Goal: Task Accomplishment & Management: Complete application form

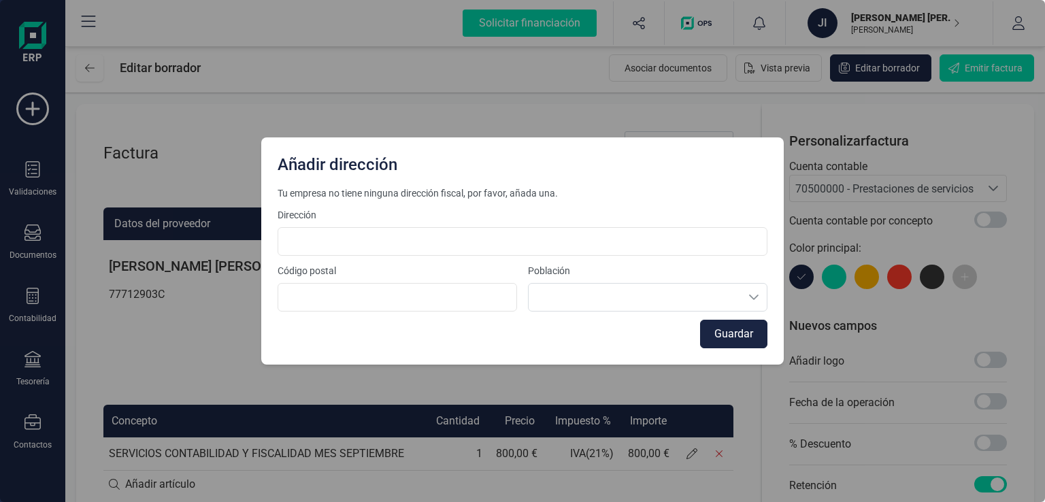
click at [165, 199] on div "Añadir dirección Tu empresa no tiene ninguna dirección fiscal, por favor, añada…" at bounding box center [522, 251] width 1045 height 502
click at [753, 305] on div "Población" at bounding box center [648, 288] width 240 height 48
click at [544, 66] on div "Añadir dirección Tu empresa no tiene ninguna dirección fiscal, por favor, añada…" at bounding box center [522, 251] width 1045 height 502
click at [87, 64] on div "Añadir dirección Tu empresa no tiene ninguna dirección fiscal, por favor, añada…" at bounding box center [522, 251] width 1045 height 502
click at [87, 66] on div "Añadir dirección Tu empresa no tiene ninguna dirección fiscal, por favor, añada…" at bounding box center [522, 251] width 1045 height 502
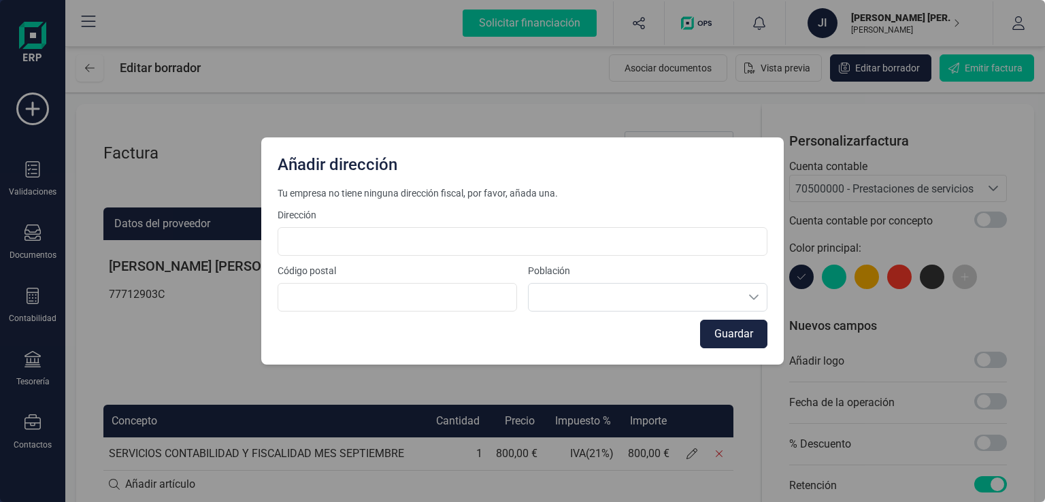
click at [87, 66] on div "Añadir dirección Tu empresa no tiene ninguna dirección fiscal, por favor, añada…" at bounding box center [522, 251] width 1045 height 502
click at [730, 342] on button "Guardar" at bounding box center [733, 334] width 67 height 29
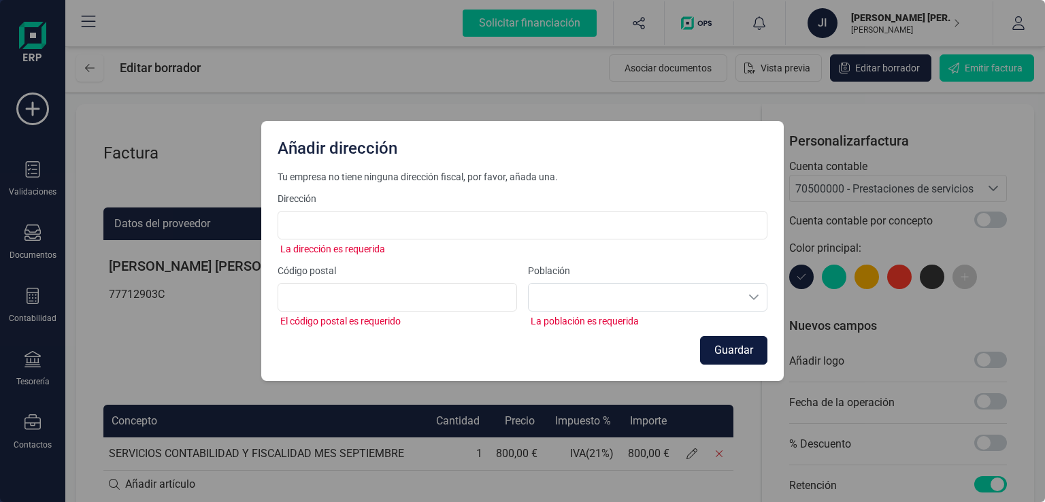
click at [724, 338] on button "Guardar" at bounding box center [733, 350] width 67 height 29
click at [721, 346] on button "Guardar" at bounding box center [733, 350] width 67 height 29
drag, startPoint x: 721, startPoint y: 346, endPoint x: 683, endPoint y: 342, distance: 38.3
click at [693, 344] on div "Guardar" at bounding box center [523, 350] width 490 height 29
drag, startPoint x: 152, startPoint y: 129, endPoint x: 119, endPoint y: 107, distance: 40.2
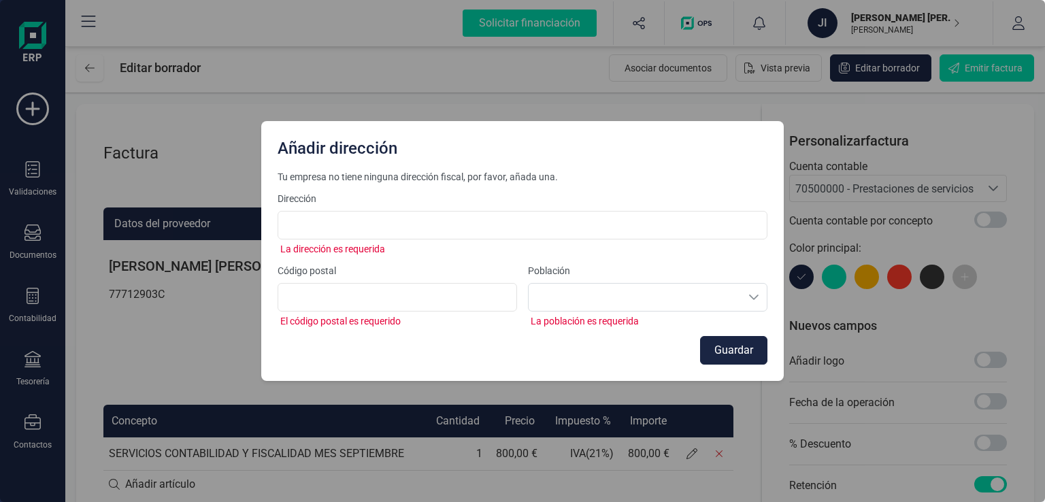
click at [142, 122] on div "Añadir dirección Tu empresa no tiene ninguna dirección fiscal, por favor, añada…" at bounding box center [522, 251] width 1045 height 502
drag, startPoint x: 119, startPoint y: 107, endPoint x: 0, endPoint y: 5, distance: 156.9
click at [52, 63] on div "Añadir dirección Tu empresa no tiene ninguna dirección fiscal, por favor, añada…" at bounding box center [522, 251] width 1045 height 502
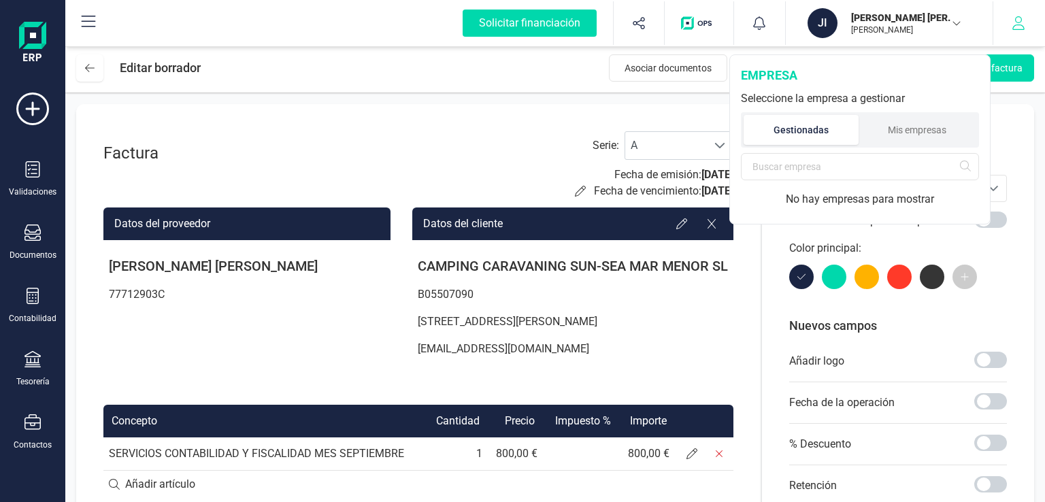
click at [1024, 20] on icon "button" at bounding box center [1019, 23] width 14 height 14
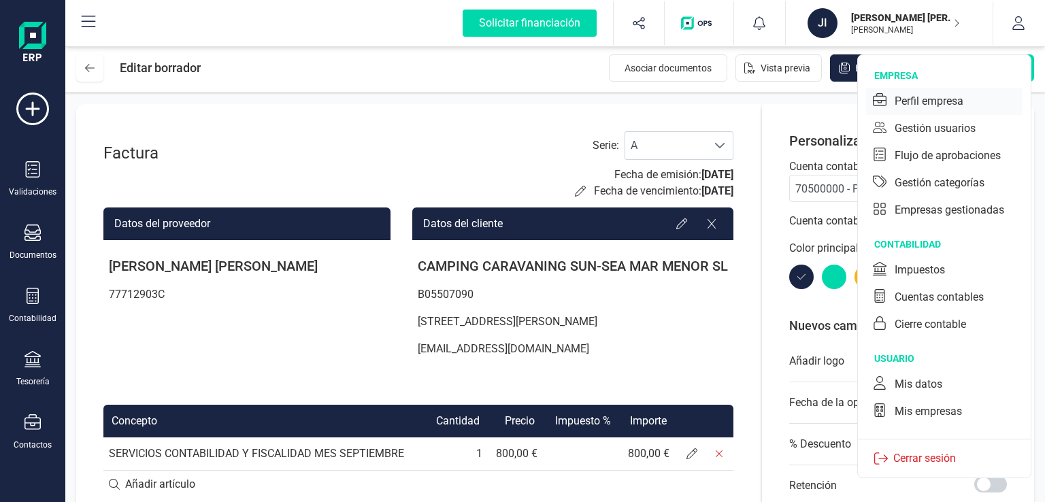
click at [941, 99] on div "Perfil empresa" at bounding box center [929, 101] width 69 height 16
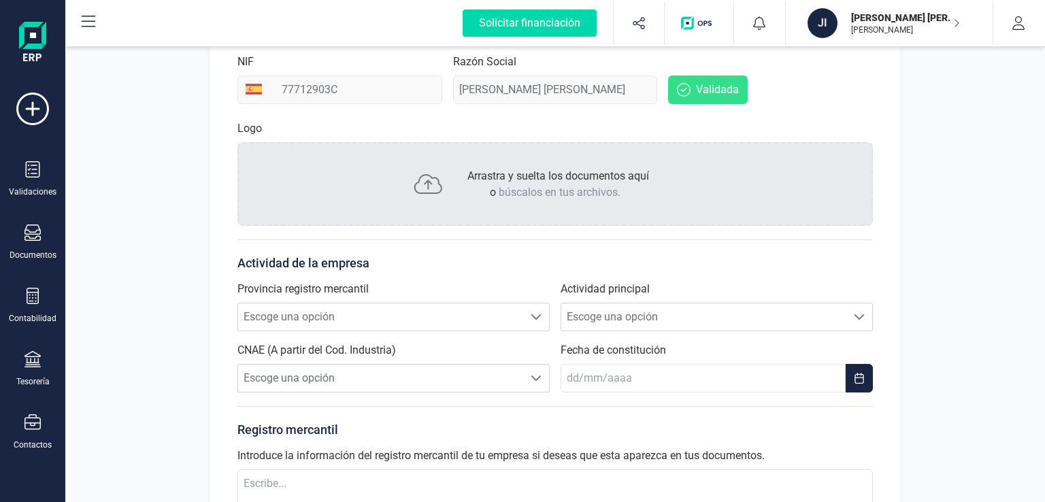
scroll to position [68, 0]
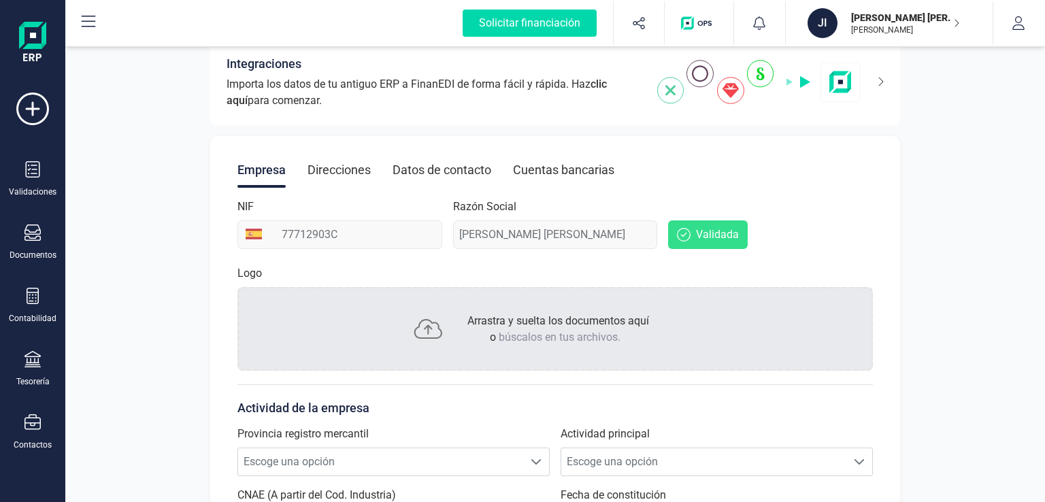
click at [346, 165] on div "Direcciones" at bounding box center [339, 169] width 63 height 35
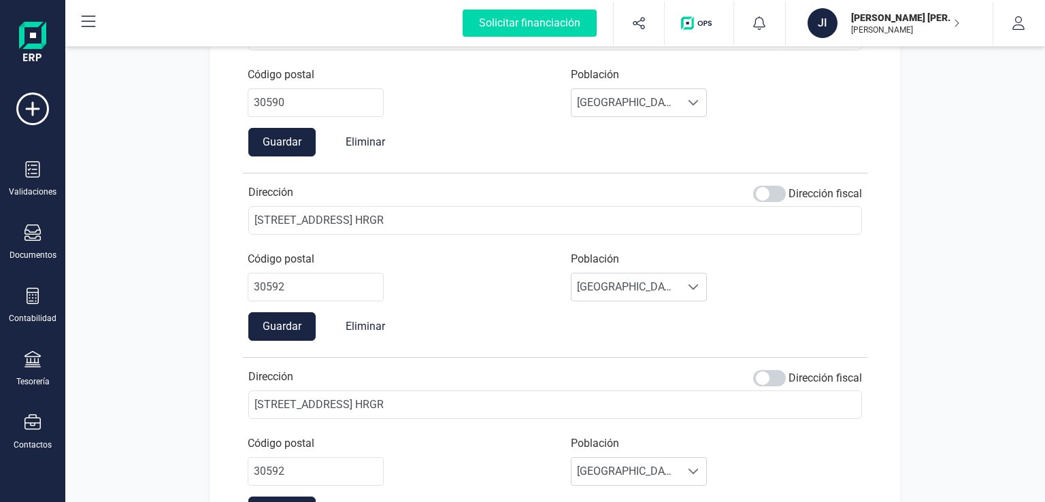
scroll to position [204, 0]
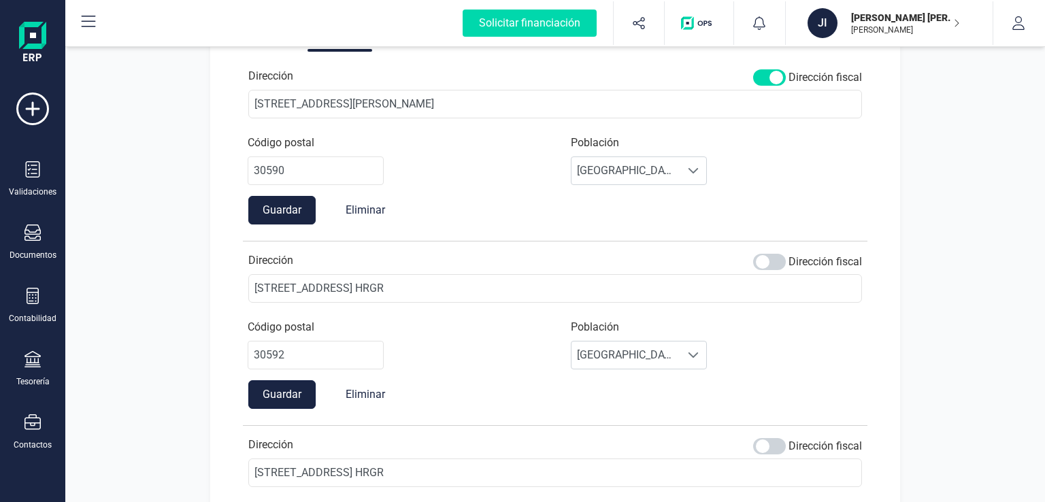
click at [293, 398] on button "Guardar" at bounding box center [281, 394] width 67 height 29
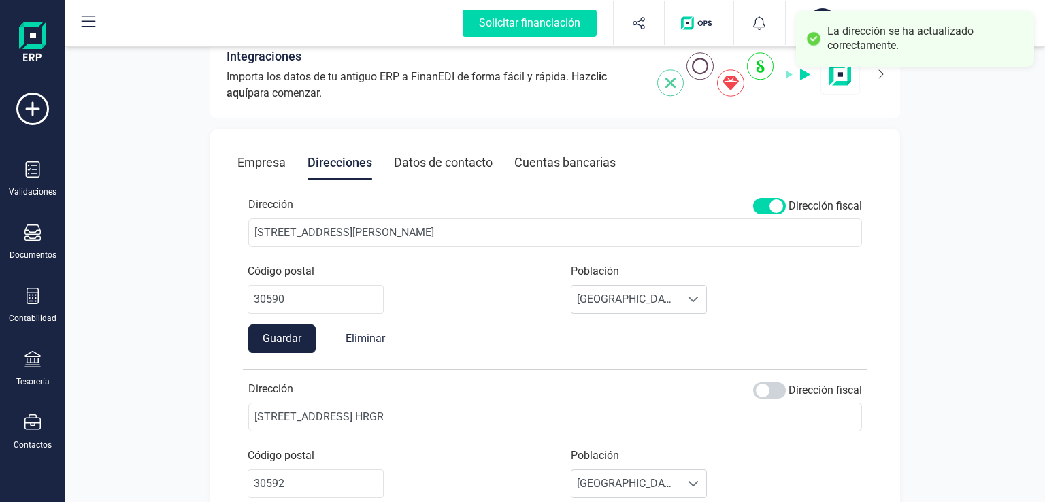
scroll to position [68, 0]
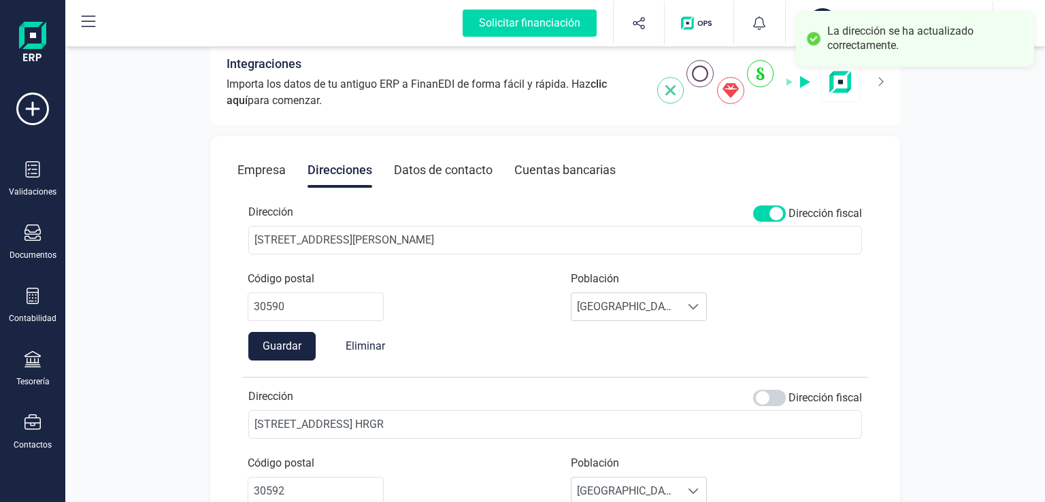
click at [774, 213] on span at bounding box center [769, 214] width 33 height 16
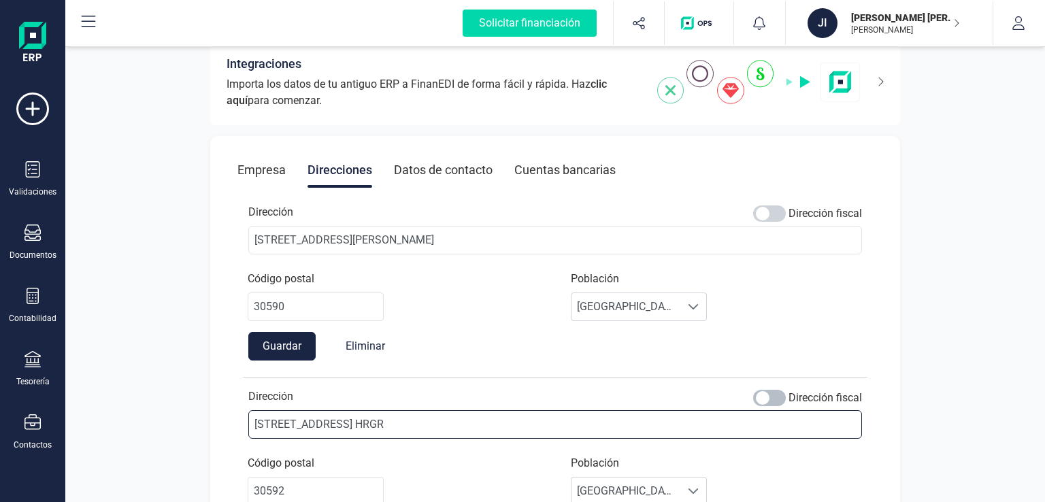
click at [761, 406] on div "Dirección Dirección fiscal CALLE ATLANTICO 100, BAJO B URB. HRGR" at bounding box center [555, 414] width 614 height 50
click at [763, 395] on span at bounding box center [769, 398] width 33 height 16
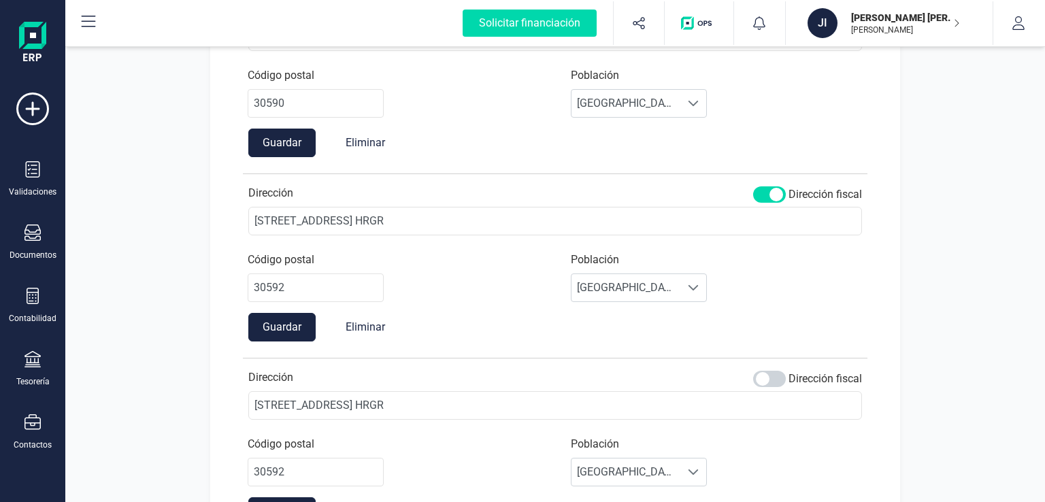
scroll to position [272, 0]
click at [278, 319] on button "Guardar" at bounding box center [281, 326] width 67 height 29
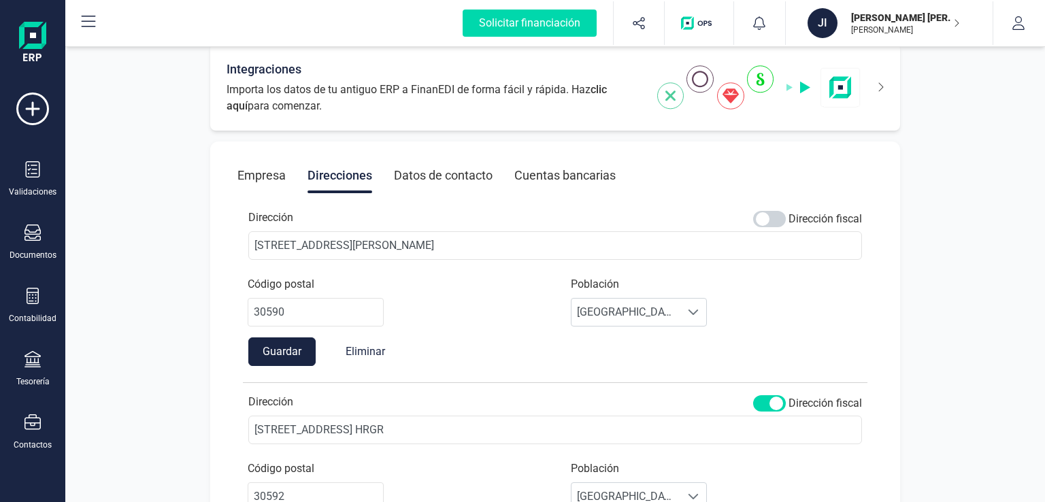
scroll to position [0, 0]
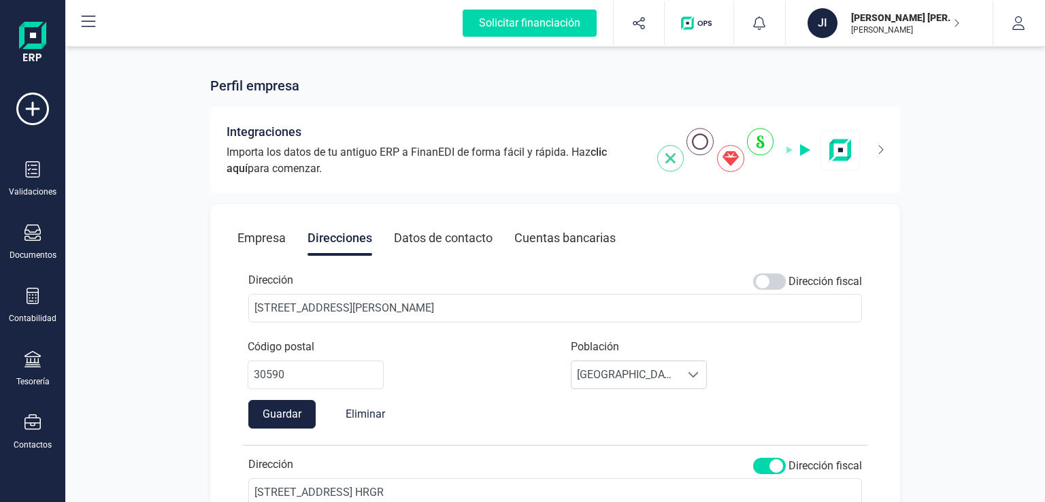
click at [425, 242] on div "Datos de contacto" at bounding box center [443, 237] width 99 height 35
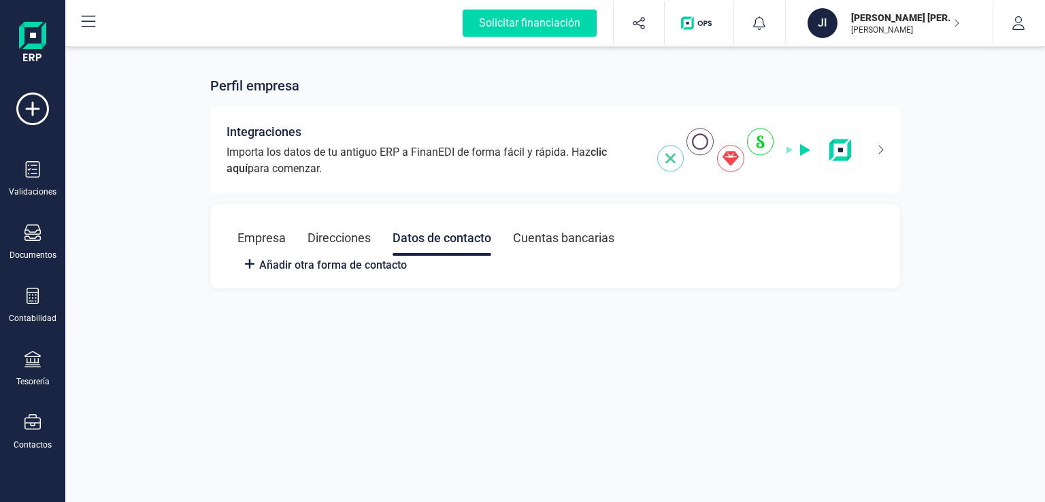
click at [268, 238] on div "Empresa" at bounding box center [262, 237] width 48 height 35
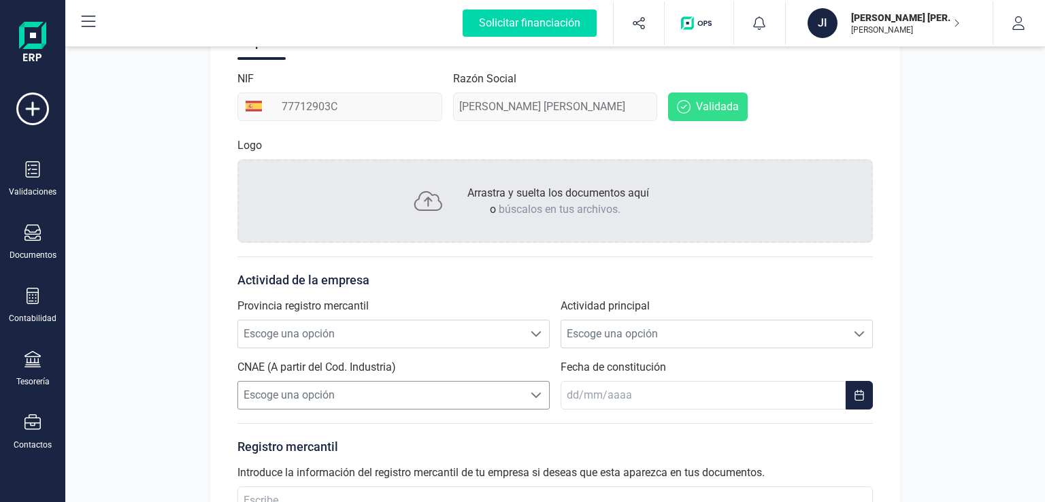
scroll to position [350, 0]
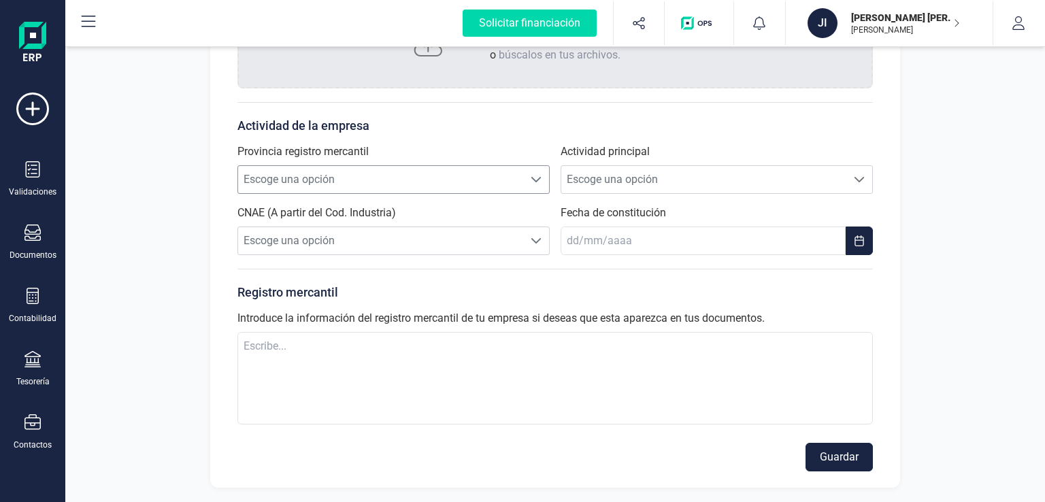
click at [373, 181] on span "Escoge una opción" at bounding box center [380, 179] width 285 height 27
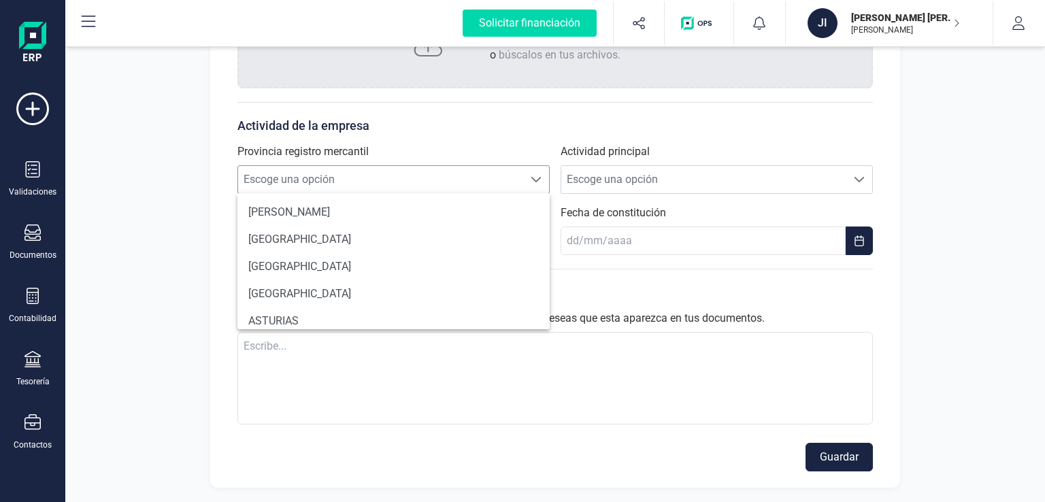
click at [373, 181] on span "Escoge una opción" at bounding box center [380, 179] width 285 height 27
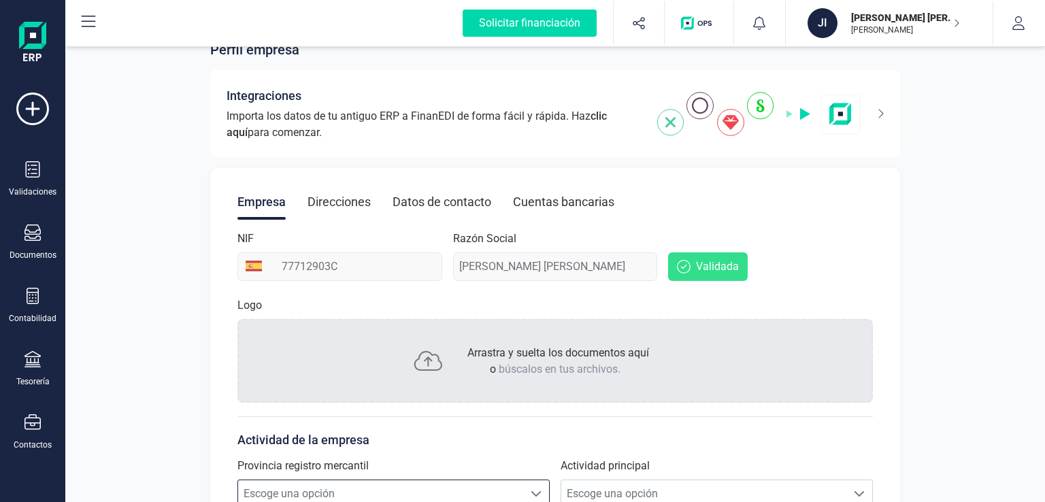
scroll to position [0, 0]
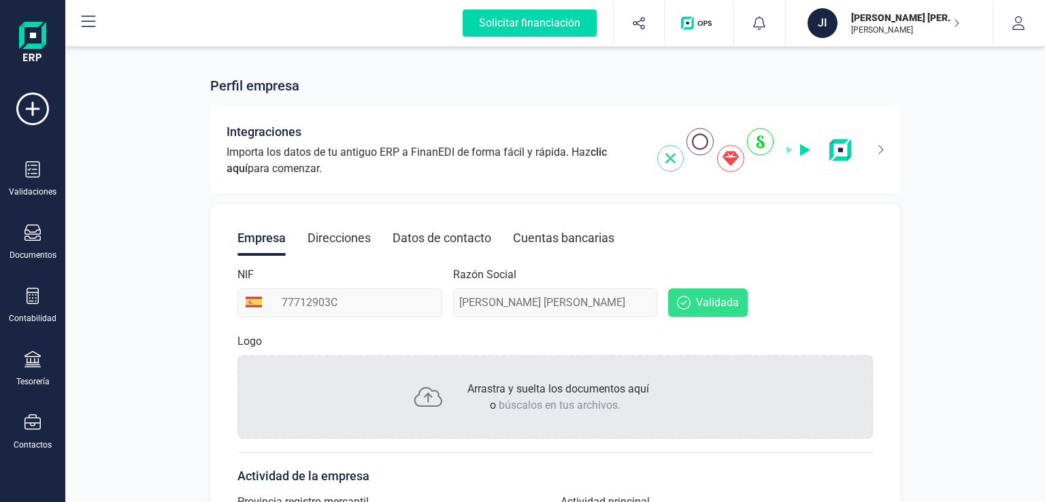
click at [582, 238] on div "Cuentas bancarias" at bounding box center [563, 237] width 101 height 35
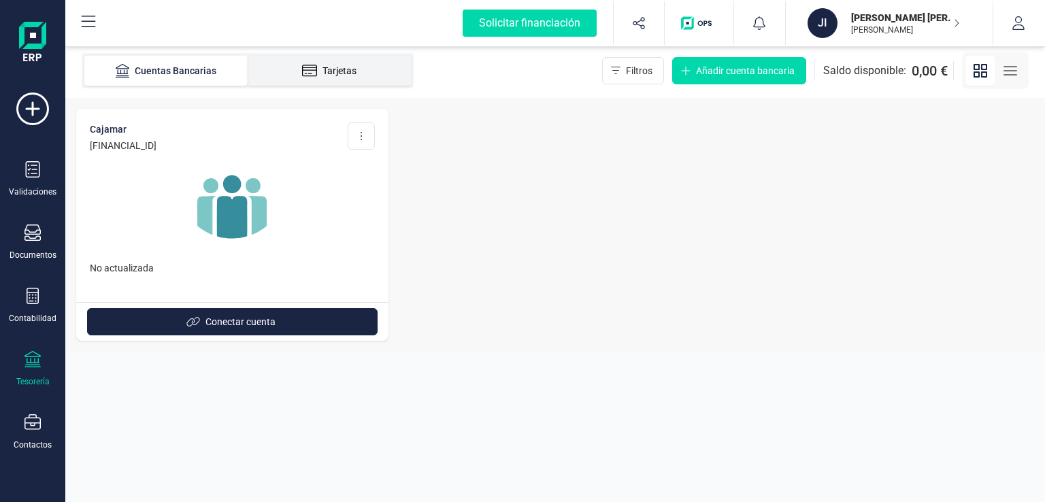
click at [316, 75] on icon at bounding box center [310, 71] width 16 height 14
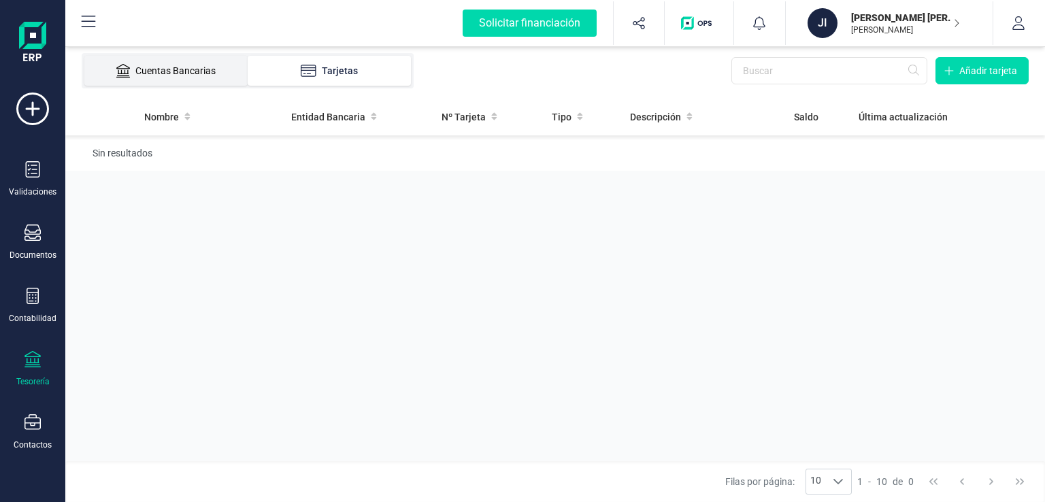
click at [161, 69] on div "Cuentas Bancarias" at bounding box center [166, 71] width 109 height 14
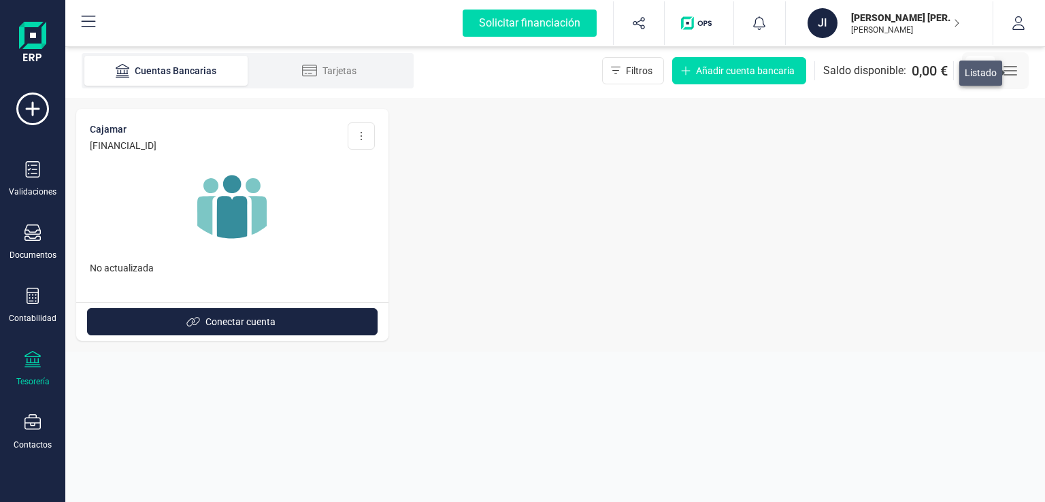
click at [1014, 72] on icon "button" at bounding box center [1010, 71] width 16 height 16
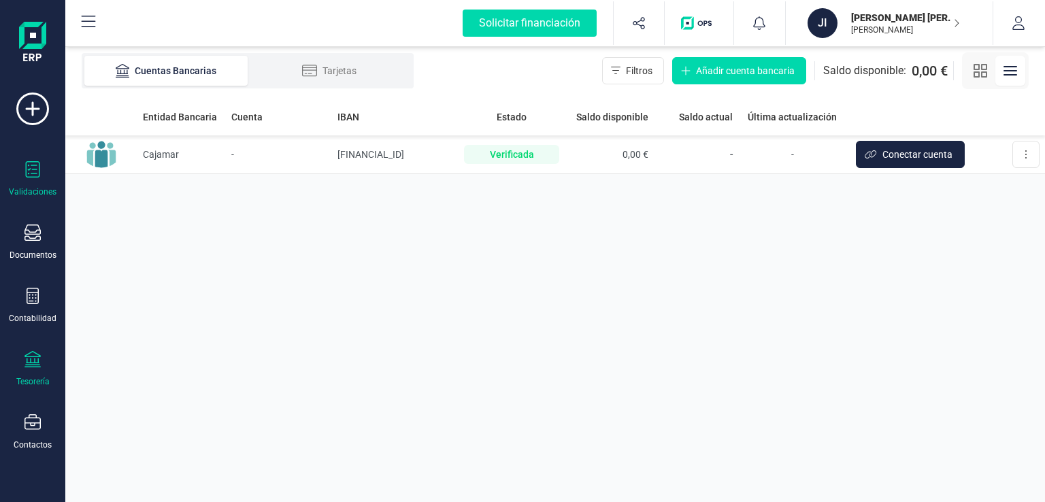
click at [27, 191] on div "Validaciones" at bounding box center [33, 191] width 48 height 11
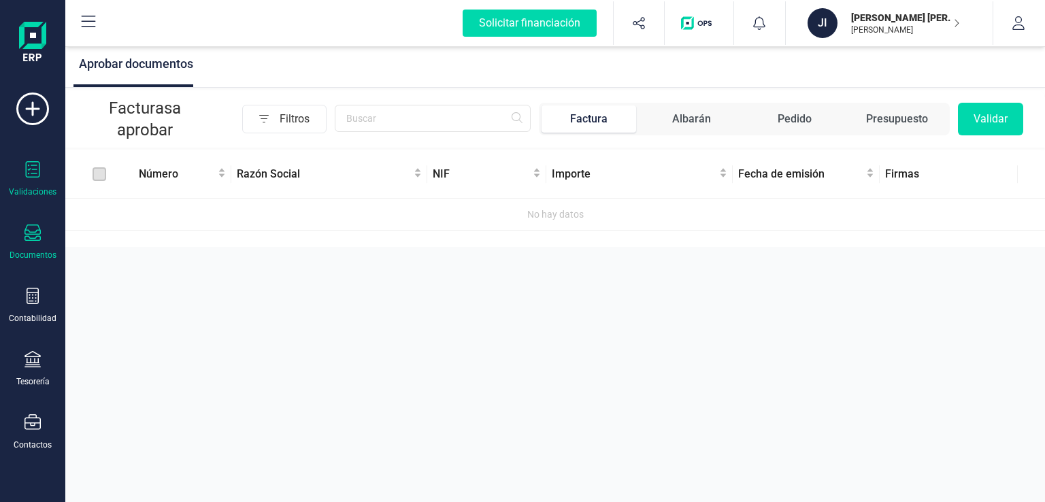
click at [22, 240] on div "Documentos" at bounding box center [32, 243] width 54 height 36
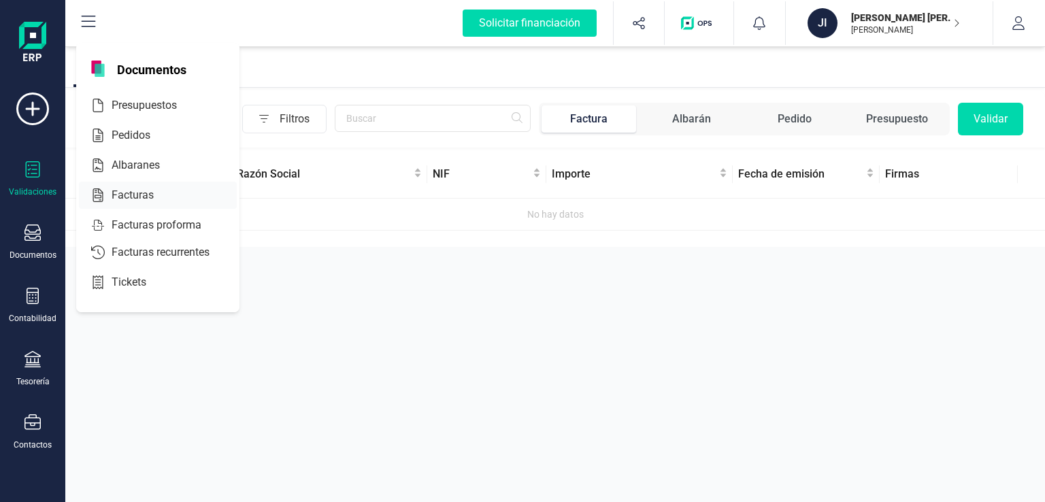
click at [132, 189] on span "Facturas" at bounding box center [142, 195] width 72 height 16
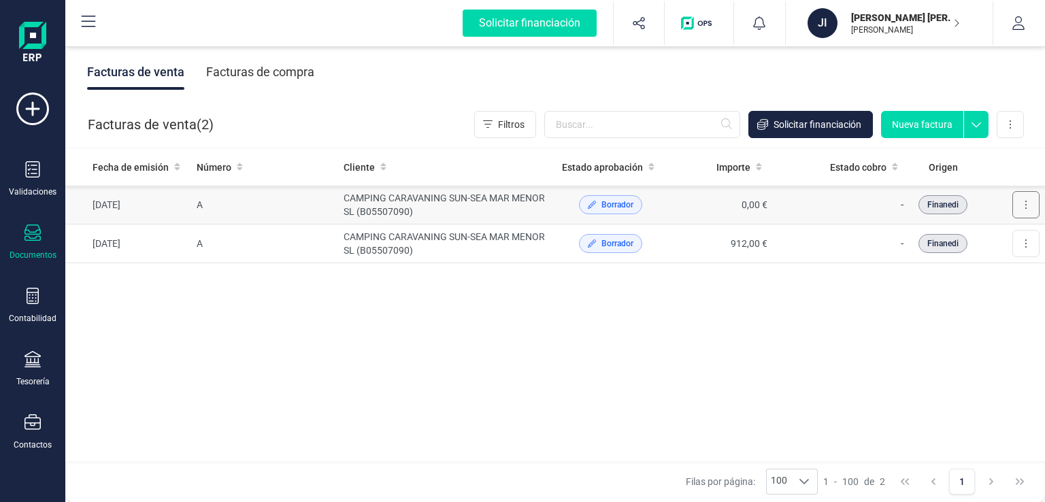
click at [1032, 208] on button at bounding box center [1026, 204] width 27 height 27
click at [975, 270] on span "Editar borrador" at bounding box center [966, 266] width 65 height 14
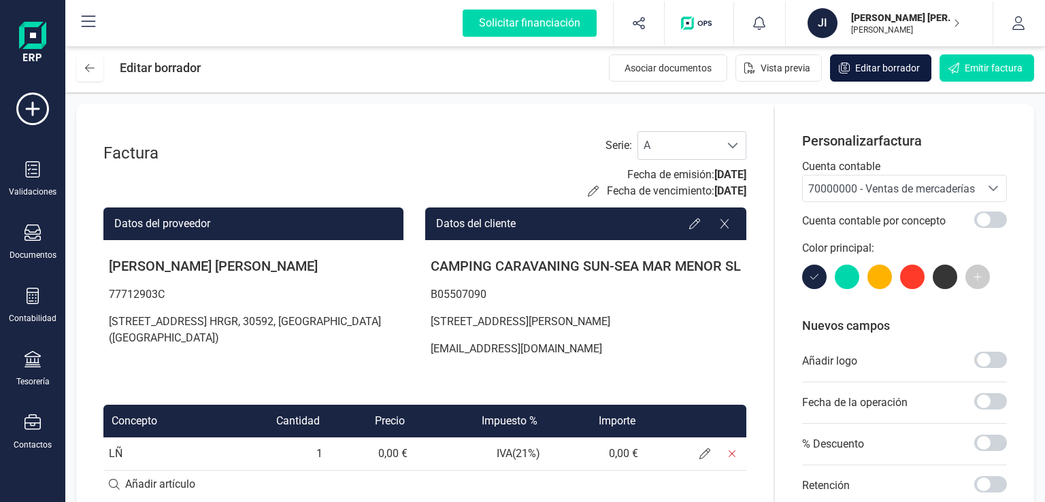
click at [899, 71] on span "Editar borrador" at bounding box center [887, 68] width 65 height 14
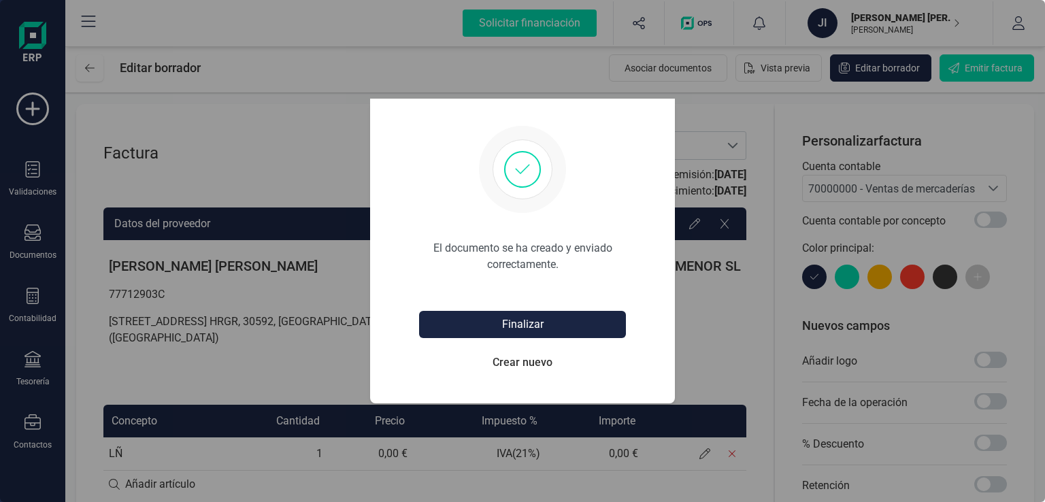
click at [750, 232] on div "El documento se ha creado y enviado correctamente. Finalizar Crear nuevo" at bounding box center [522, 251] width 1045 height 502
click at [512, 325] on button "Finalizar" at bounding box center [522, 324] width 207 height 27
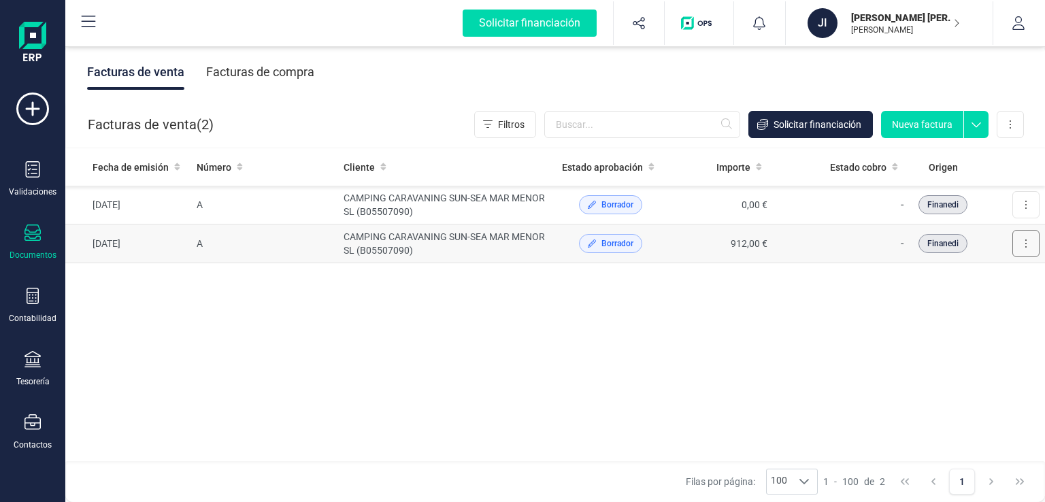
click at [1018, 238] on button at bounding box center [1026, 243] width 27 height 27
click at [1019, 239] on button at bounding box center [1026, 243] width 27 height 27
drag, startPoint x: 442, startPoint y: 248, endPoint x: 774, endPoint y: 280, distance: 333.6
click at [774, 280] on div "Fecha de emisión Número Cliente Estado aprobación Importe Estado cobro Origen 3…" at bounding box center [555, 305] width 980 height 314
click at [633, 203] on span "Borrador" at bounding box center [618, 205] width 32 height 12
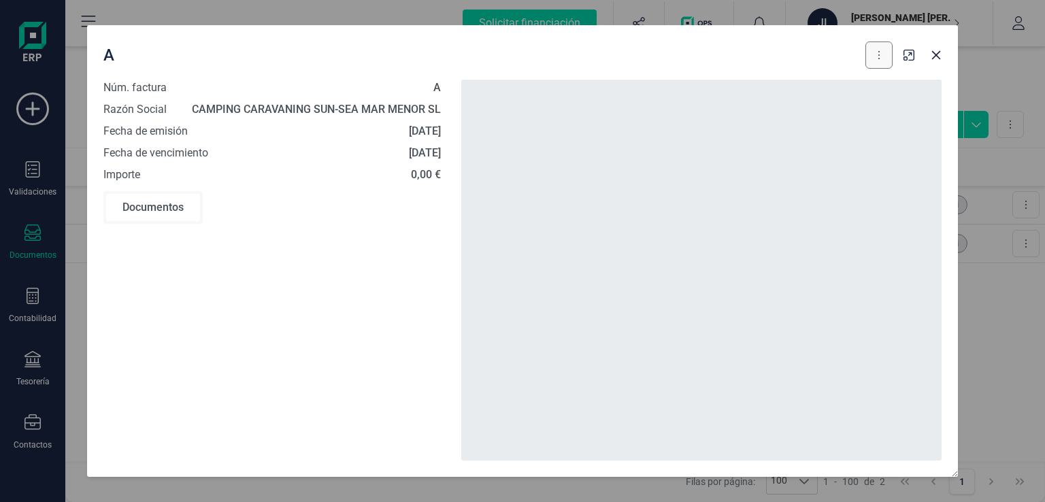
click at [870, 58] on button at bounding box center [879, 55] width 27 height 27
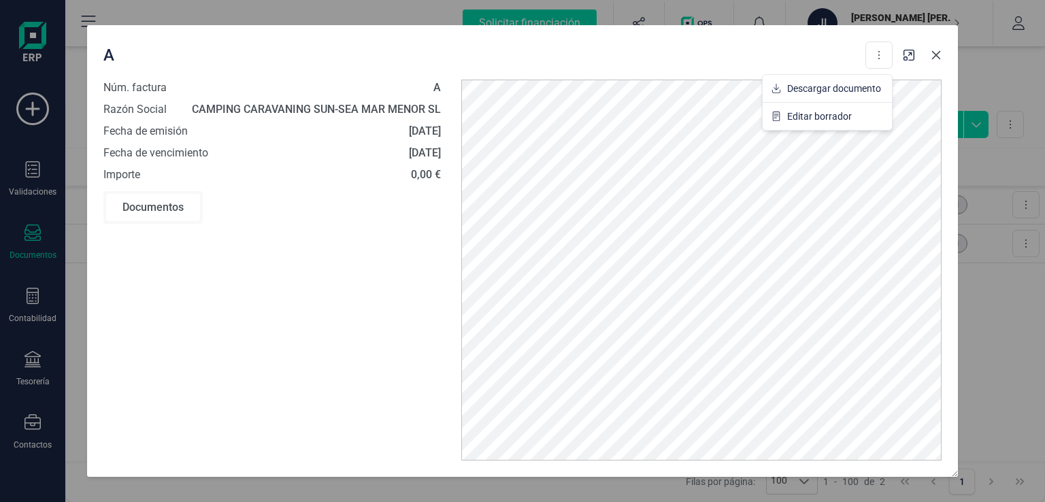
click at [938, 54] on icon "Close" at bounding box center [936, 55] width 11 height 11
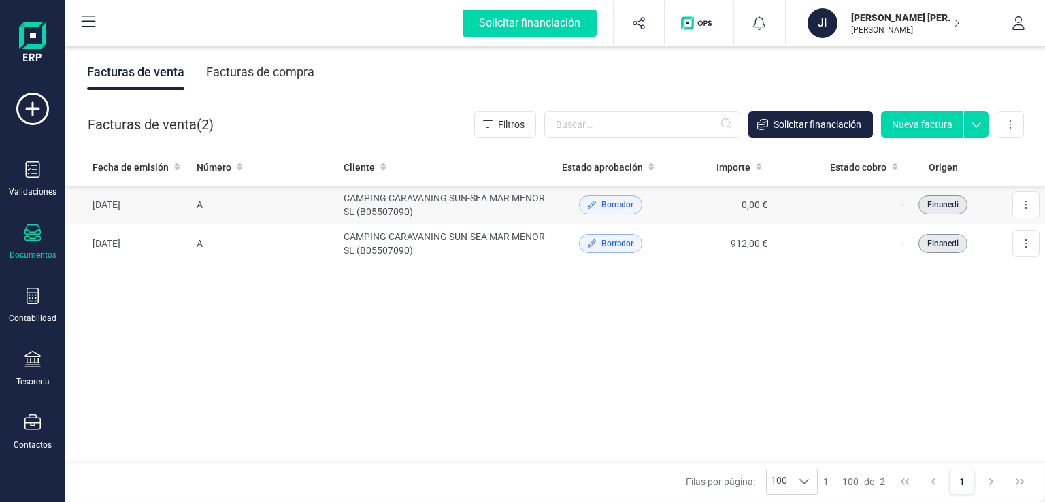
click at [576, 197] on div "Borrador" at bounding box center [611, 204] width 98 height 19
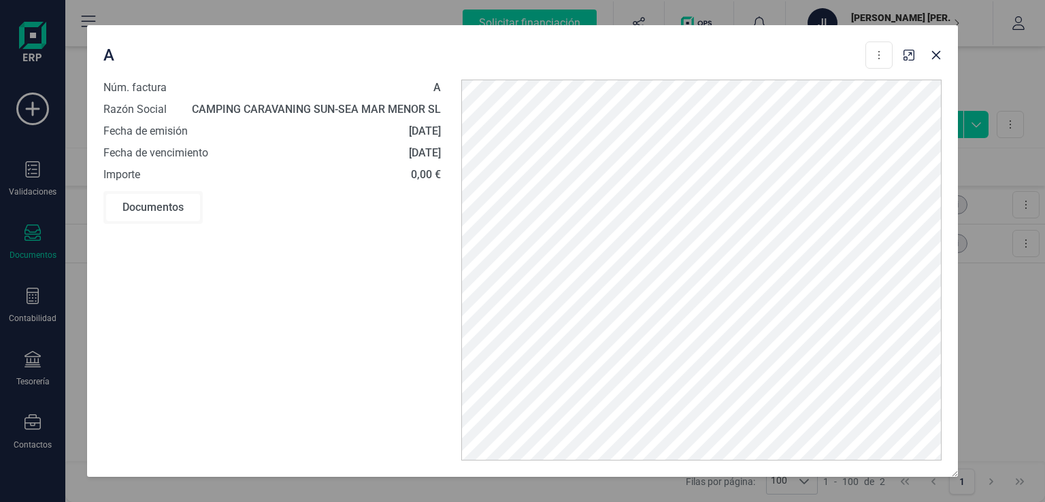
click at [894, 56] on div "A Descargar documento Editar borrador" at bounding box center [498, 52] width 800 height 33
click at [878, 56] on icon at bounding box center [879, 55] width 3 height 11
click at [837, 112] on span "Editar borrador" at bounding box center [819, 117] width 65 height 14
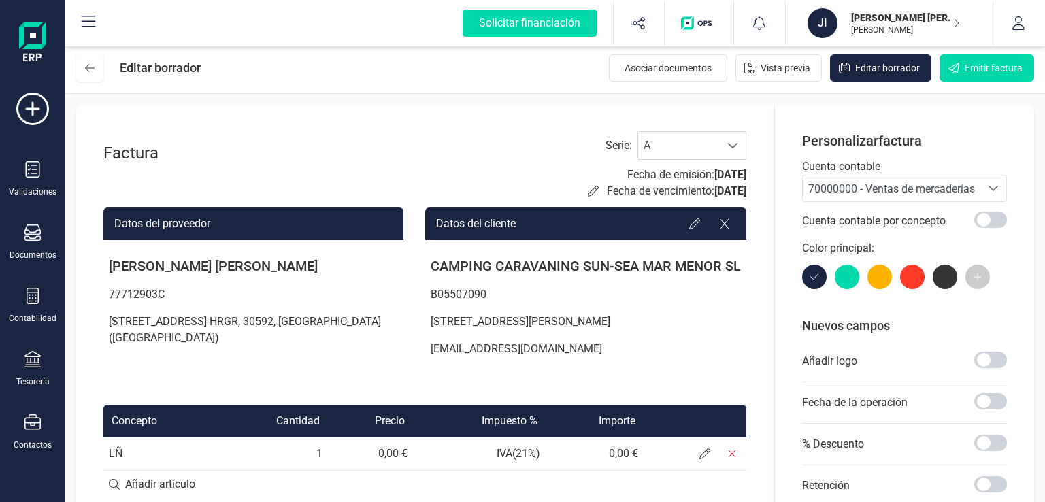
drag, startPoint x: 691, startPoint y: 172, endPoint x: 700, endPoint y: 167, distance: 9.5
click at [715, 172] on span "[DATE]" at bounding box center [731, 174] width 32 height 13
drag, startPoint x: 702, startPoint y: 167, endPoint x: 671, endPoint y: 171, distance: 31.0
click at [671, 171] on p "Fecha de emisión: 30/09/2025" at bounding box center [686, 175] width 119 height 16
click at [726, 178] on span "[DATE]" at bounding box center [731, 174] width 32 height 13
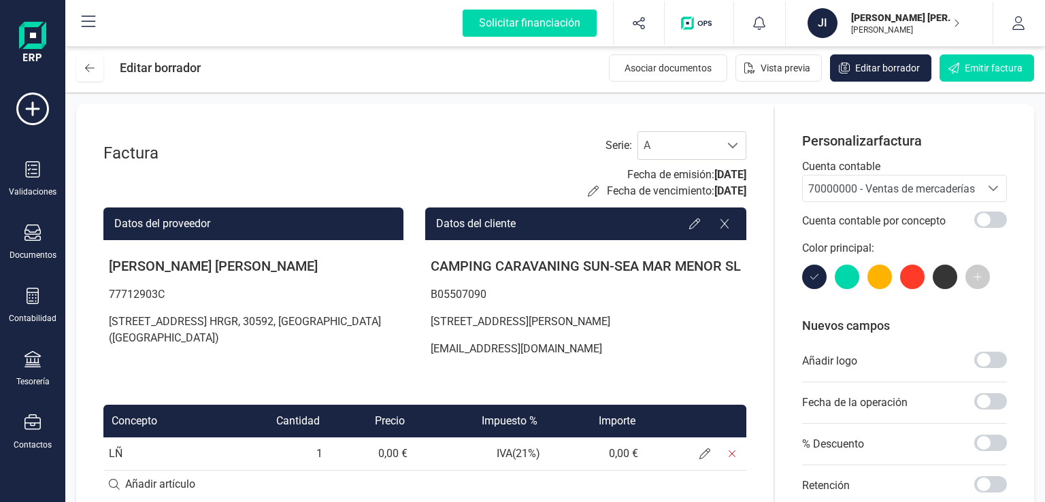
click at [715, 174] on span "[DATE]" at bounding box center [731, 174] width 32 height 13
click at [718, 174] on span "[DATE]" at bounding box center [731, 174] width 32 height 13
